Goal: Navigation & Orientation: Find specific page/section

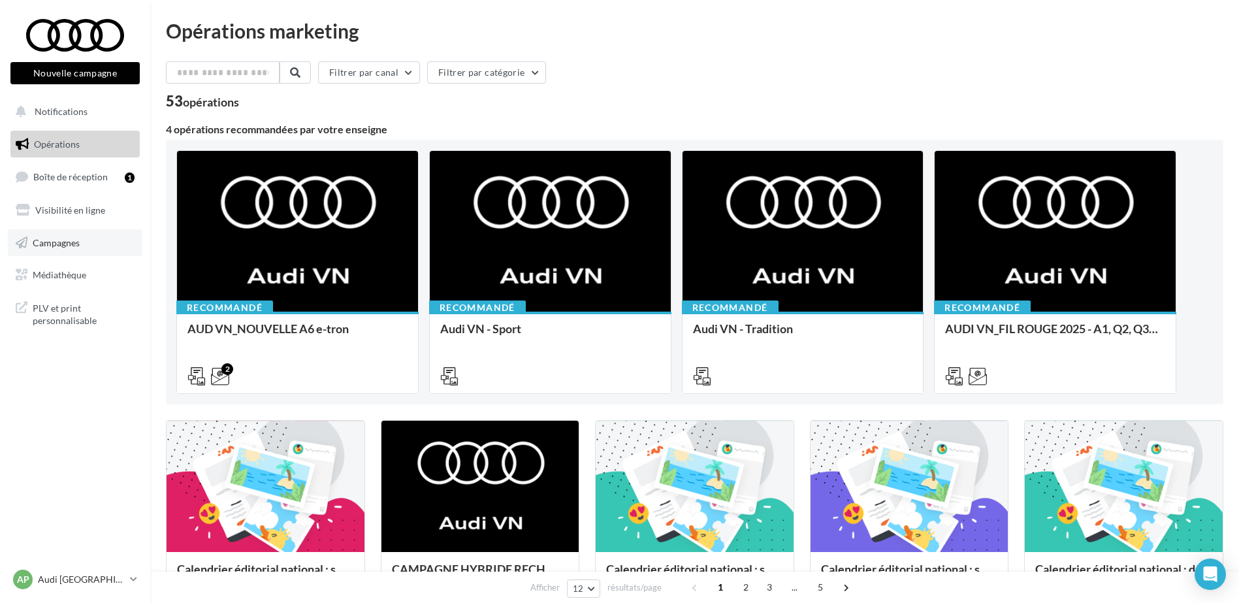
click at [50, 247] on span "Campagnes" at bounding box center [56, 241] width 47 height 11
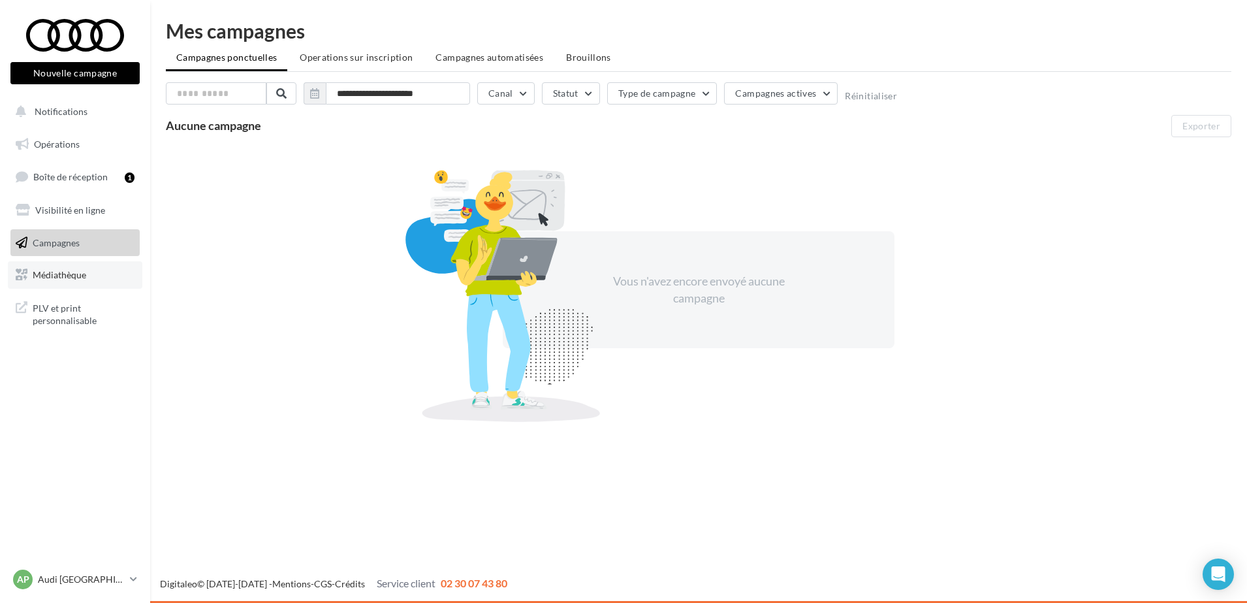
click at [76, 280] on span "Médiathèque" at bounding box center [60, 274] width 54 height 11
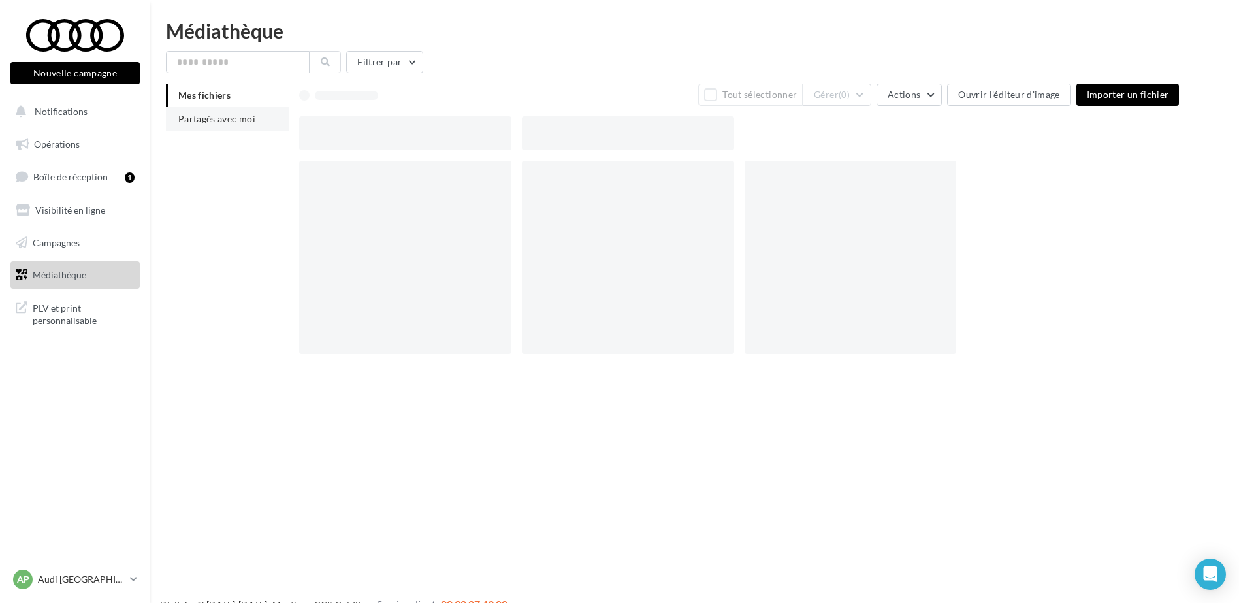
click at [249, 120] on span "Partagés avec moi" at bounding box center [216, 118] width 77 height 11
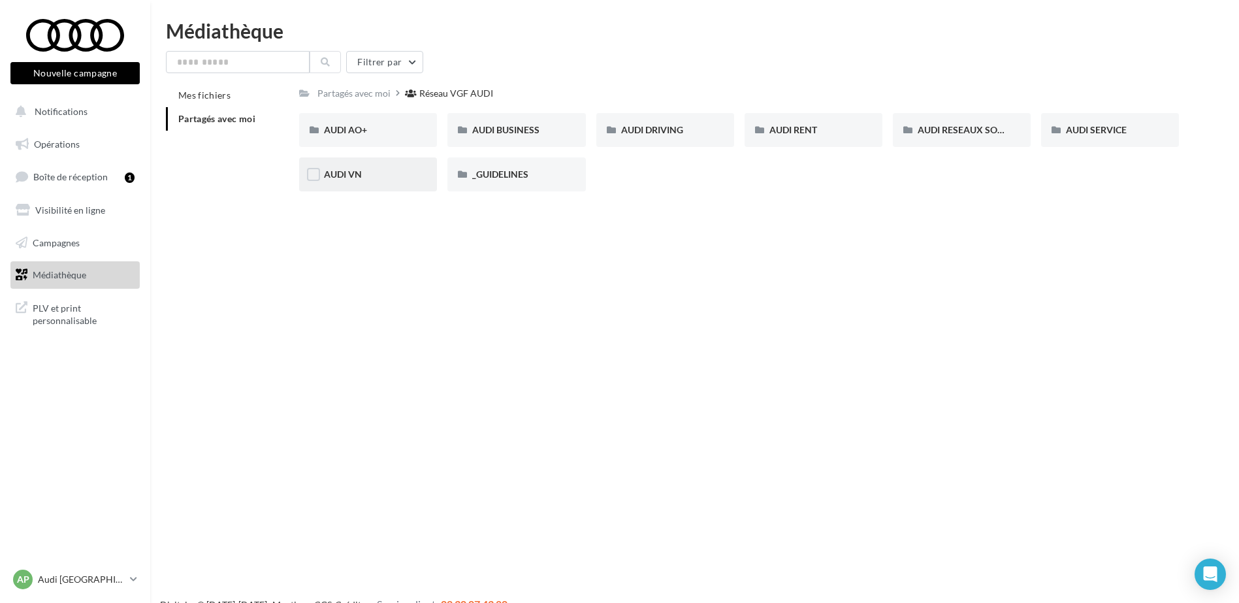
click at [384, 164] on div "AUDI VN" at bounding box center [368, 174] width 138 height 34
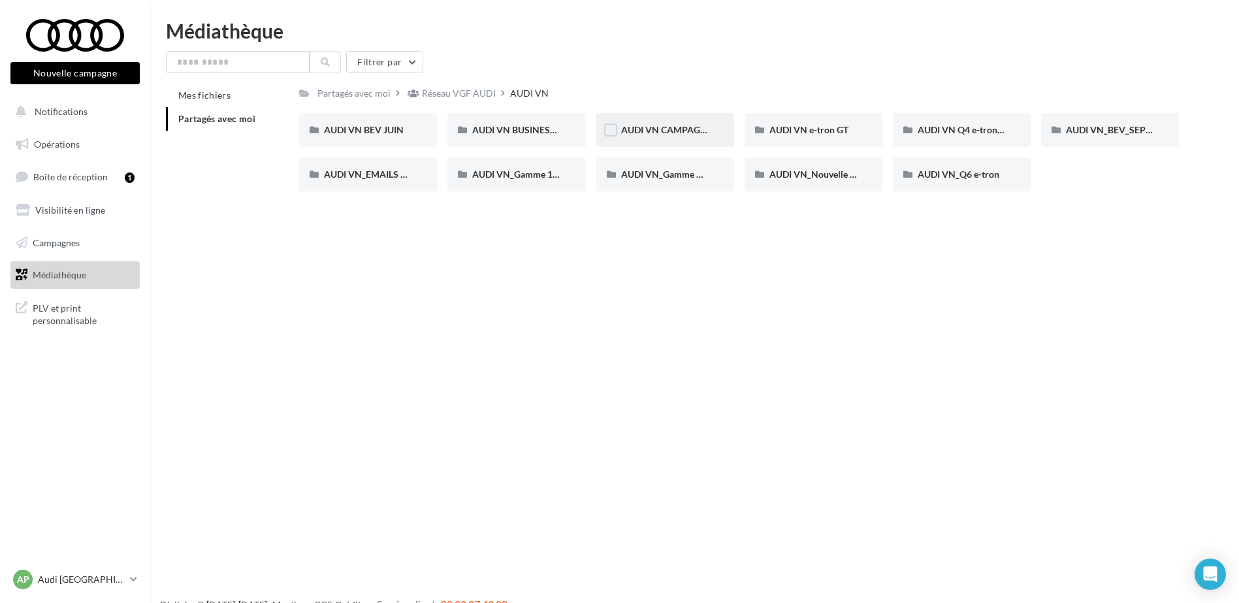
click at [665, 135] on div "AUDI VN CAMPAGNE HYBRIDE RECHARGEABLE" at bounding box center [665, 129] width 88 height 13
